Goal: Task Accomplishment & Management: Manage account settings

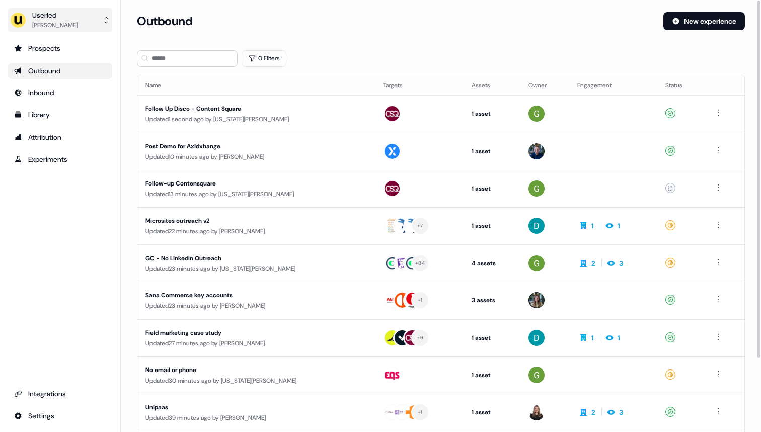
click at [87, 11] on button "Userled Ryan Hennessy" at bounding box center [60, 20] width 104 height 24
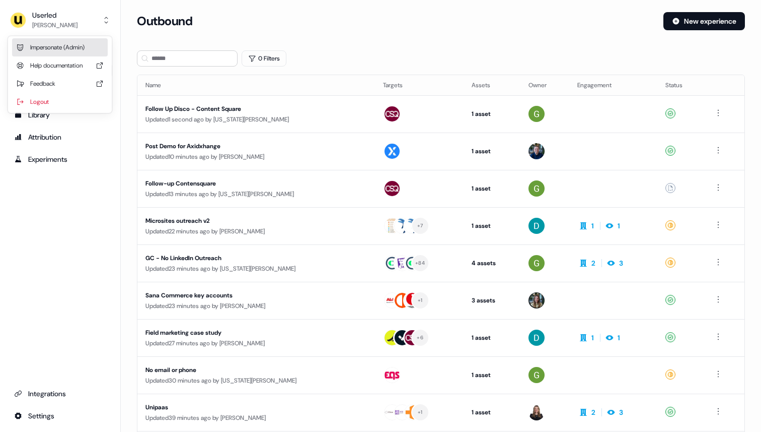
click at [77, 48] on div "Impersonate (Admin)" at bounding box center [60, 47] width 96 height 18
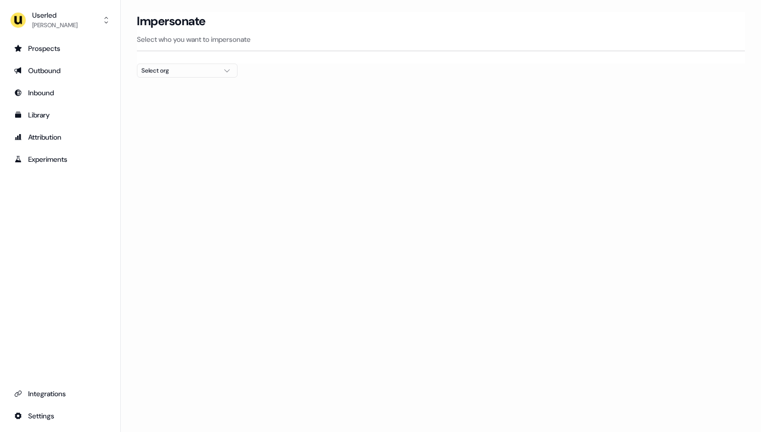
click at [167, 70] on div "Select org" at bounding box center [179, 70] width 76 height 10
type input "**"
